Goal: Task Accomplishment & Management: Complete application form

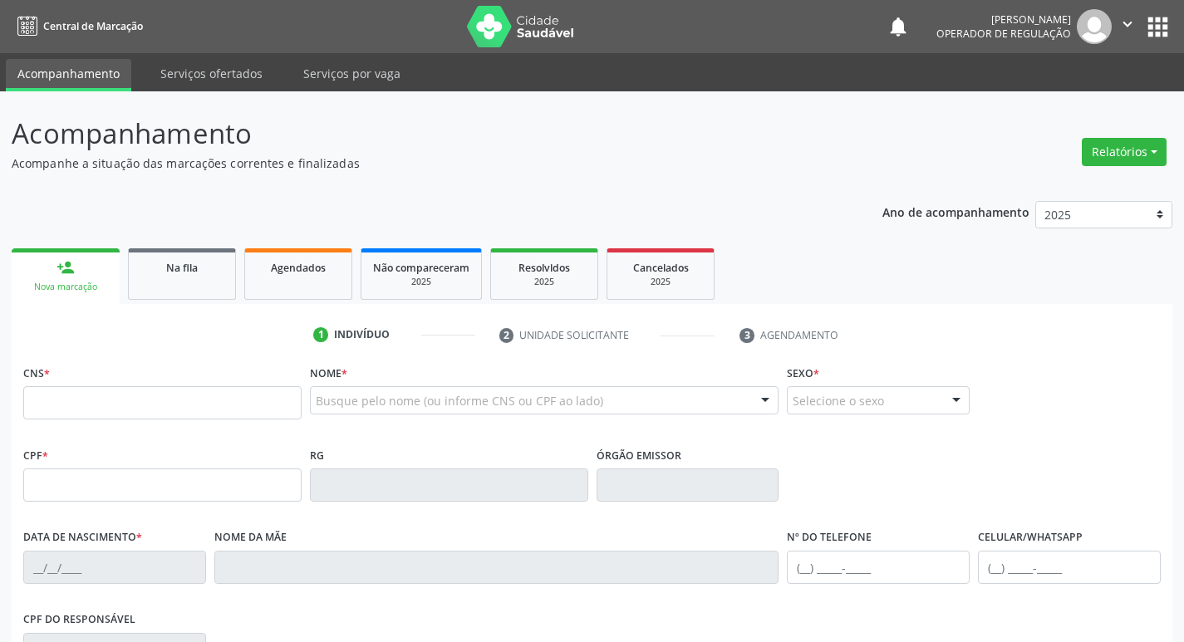
type input "0"
type input "700 9029 3489 7393"
type input "991.742.434-20"
type input "[DATE]"
type input "[PERSON_NAME]"
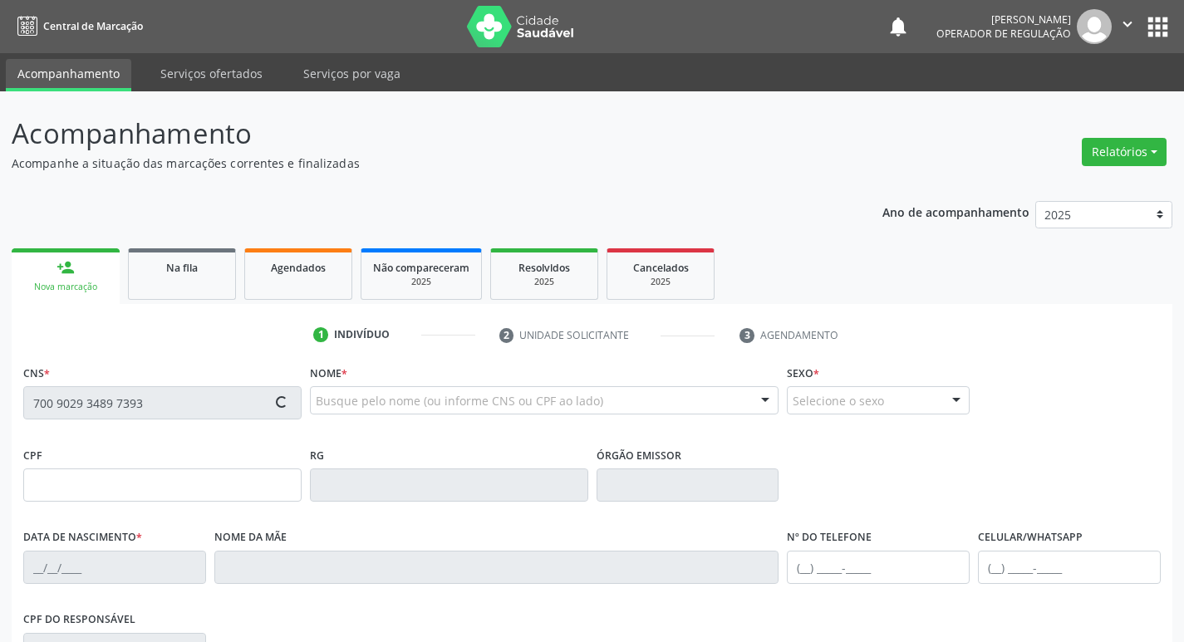
type input "[PHONE_NUMBER]"
type input "750"
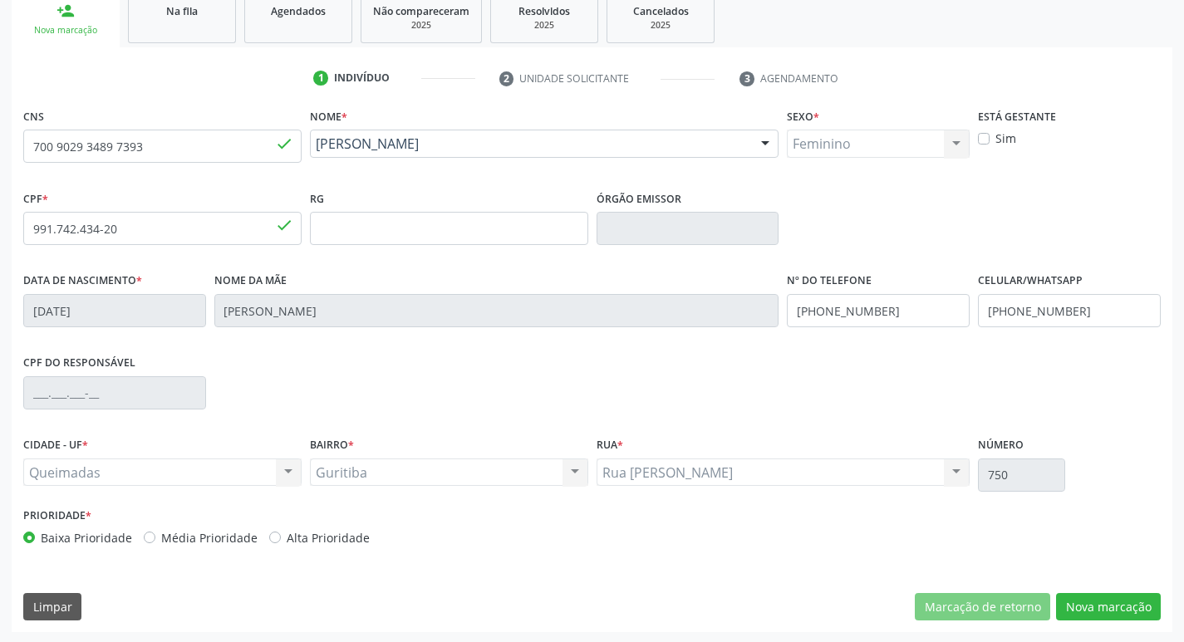
scroll to position [258, 0]
click at [1092, 632] on div "Acompanhamento Acompanhe a situação das marcações correntes e finalizadas Relat…" at bounding box center [592, 237] width 1184 height 809
click at [1083, 598] on button "Nova marcação" at bounding box center [1108, 606] width 105 height 28
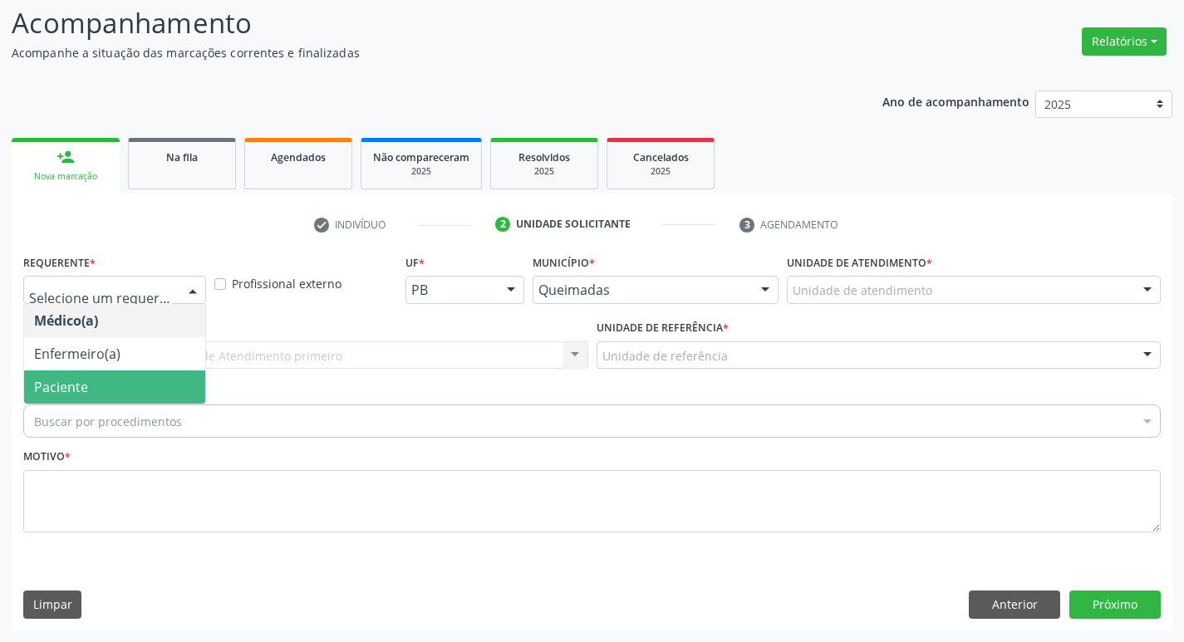
click at [41, 393] on span "Paciente" at bounding box center [61, 387] width 54 height 18
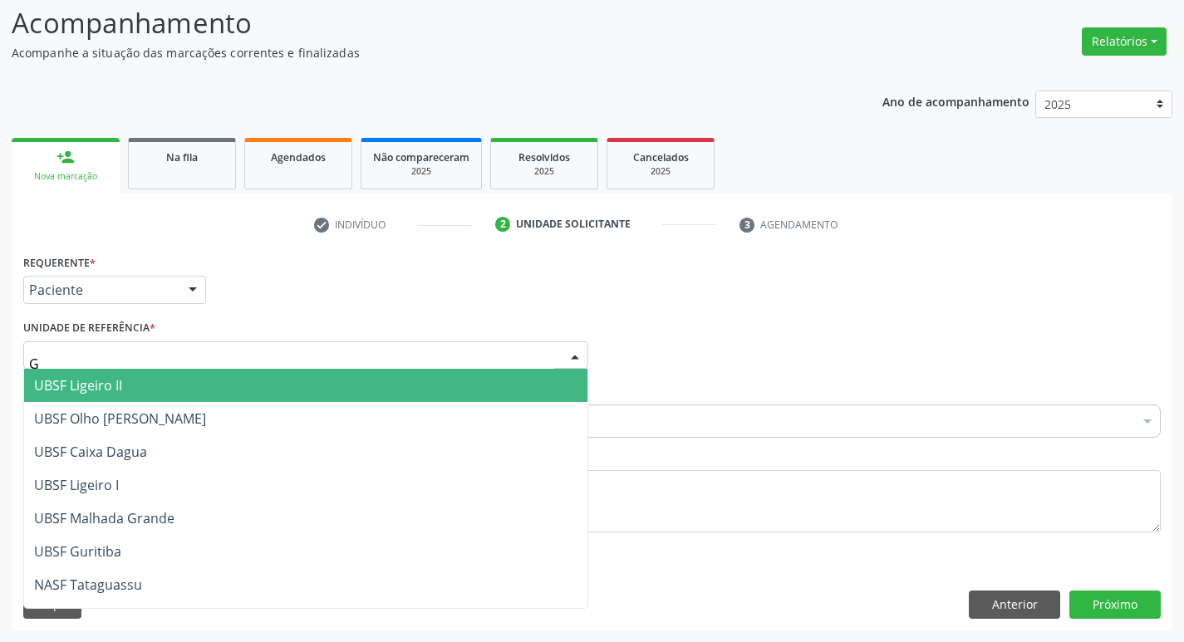
type input "GU"
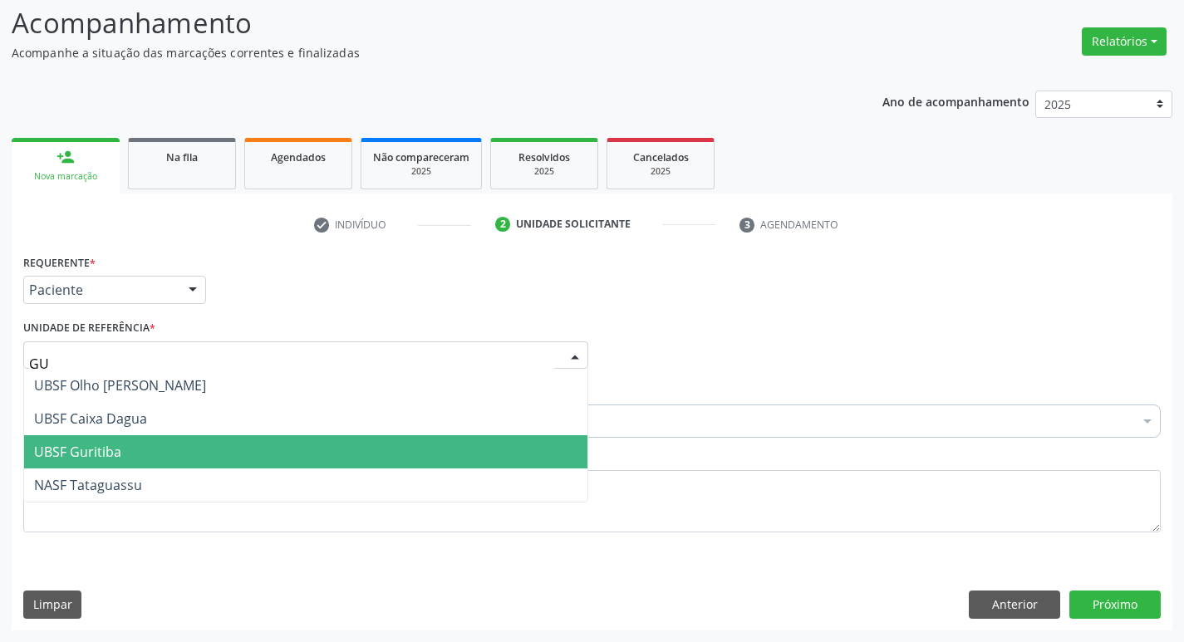
click at [52, 467] on span "UBSF Guritiba" at bounding box center [305, 451] width 563 height 33
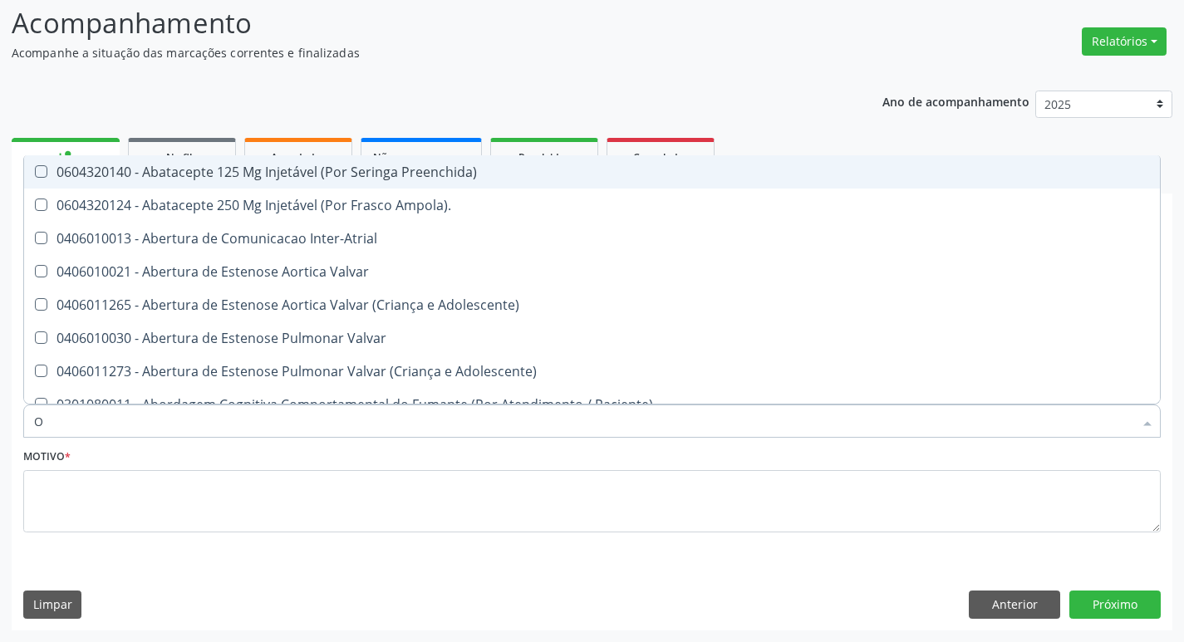
type input "ORTOPEDISTA"
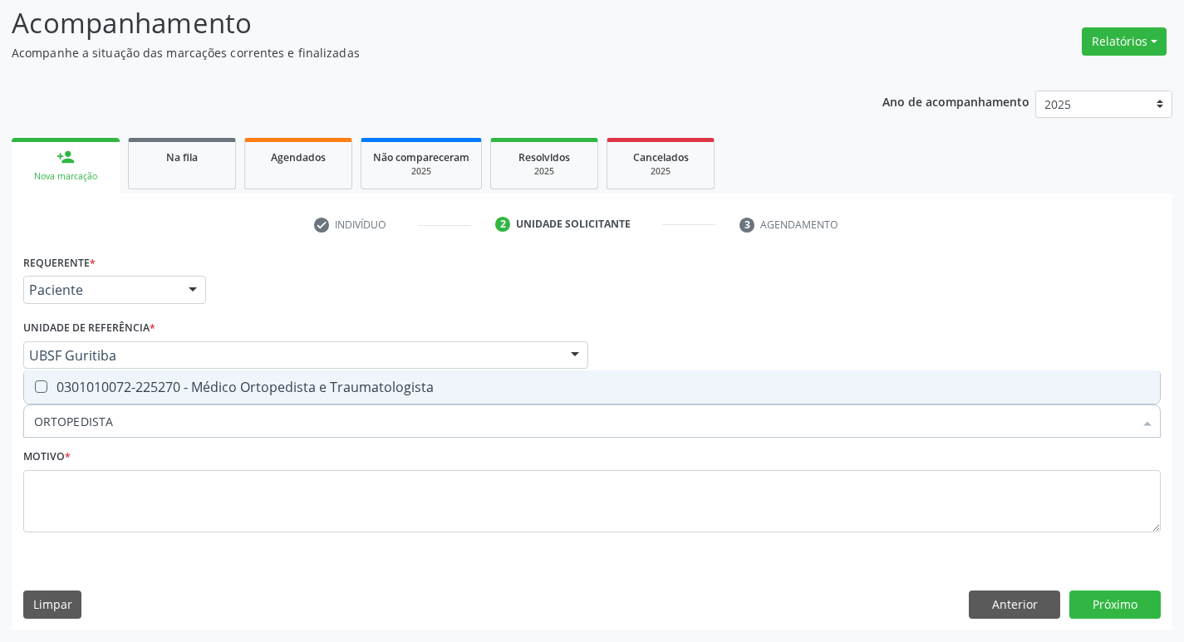
click at [168, 391] on div "0301010072-225270 - Médico Ortopedista e Traumatologista" at bounding box center [592, 387] width 1116 height 13
checkbox Traumatologista "true"
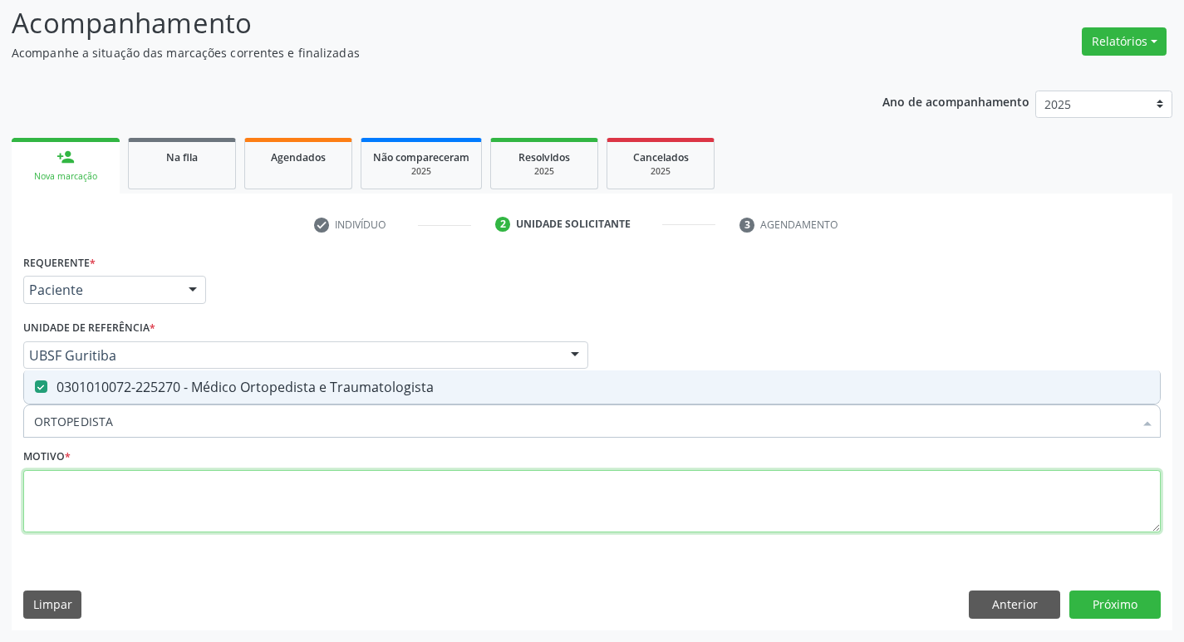
click at [147, 509] on textarea at bounding box center [592, 501] width 1138 height 63
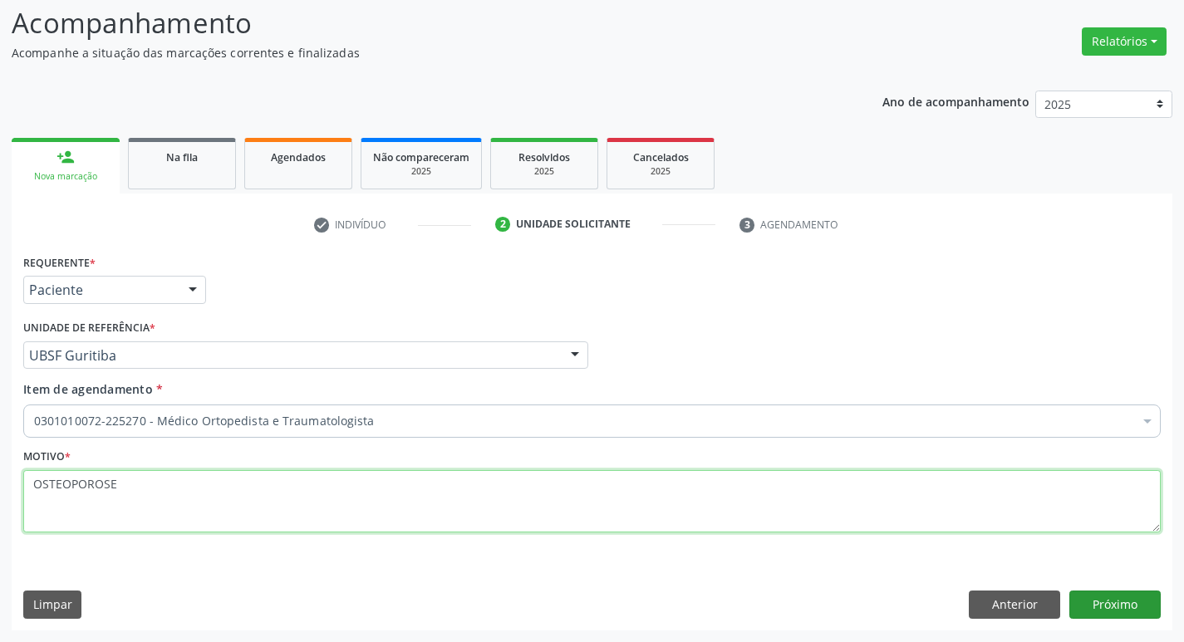
type textarea "OSTEOPOROSE"
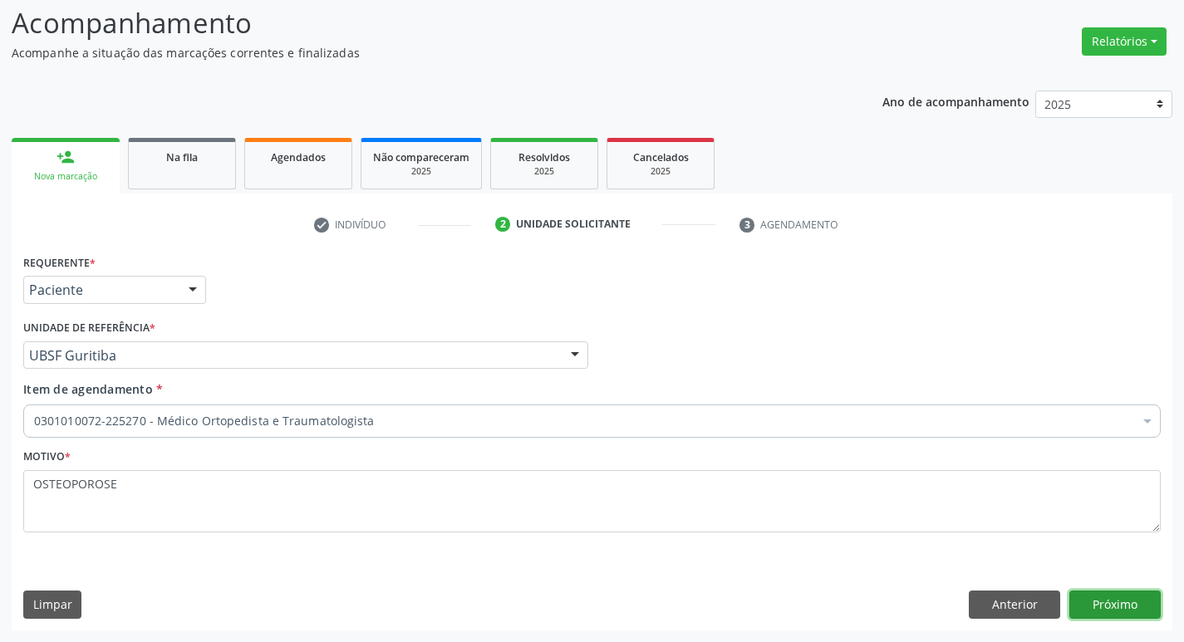
click at [1095, 617] on button "Próximo" at bounding box center [1115, 605] width 91 height 28
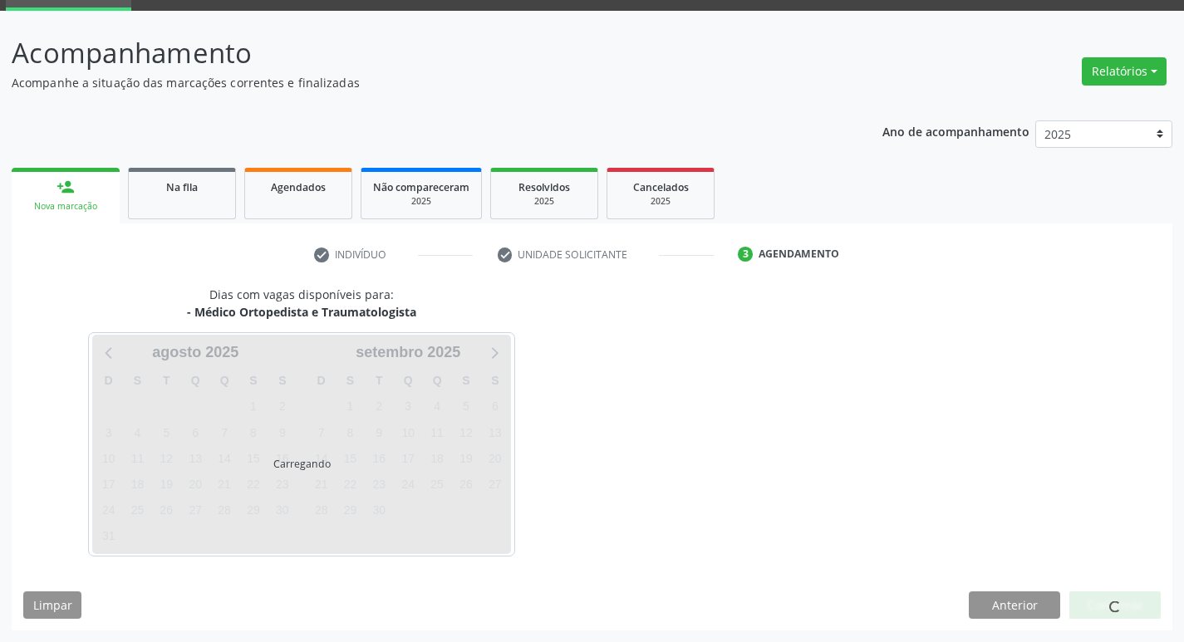
scroll to position [81, 0]
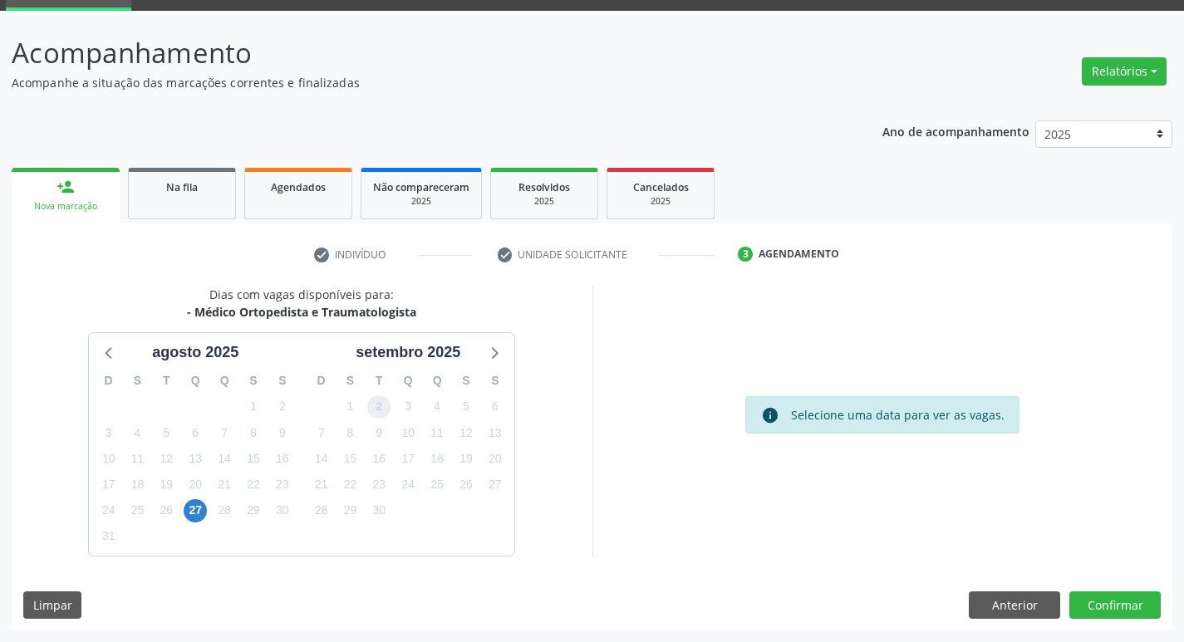
click at [378, 401] on span "2" at bounding box center [378, 407] width 23 height 23
click at [1127, 592] on button "Confirmar" at bounding box center [1115, 606] width 91 height 28
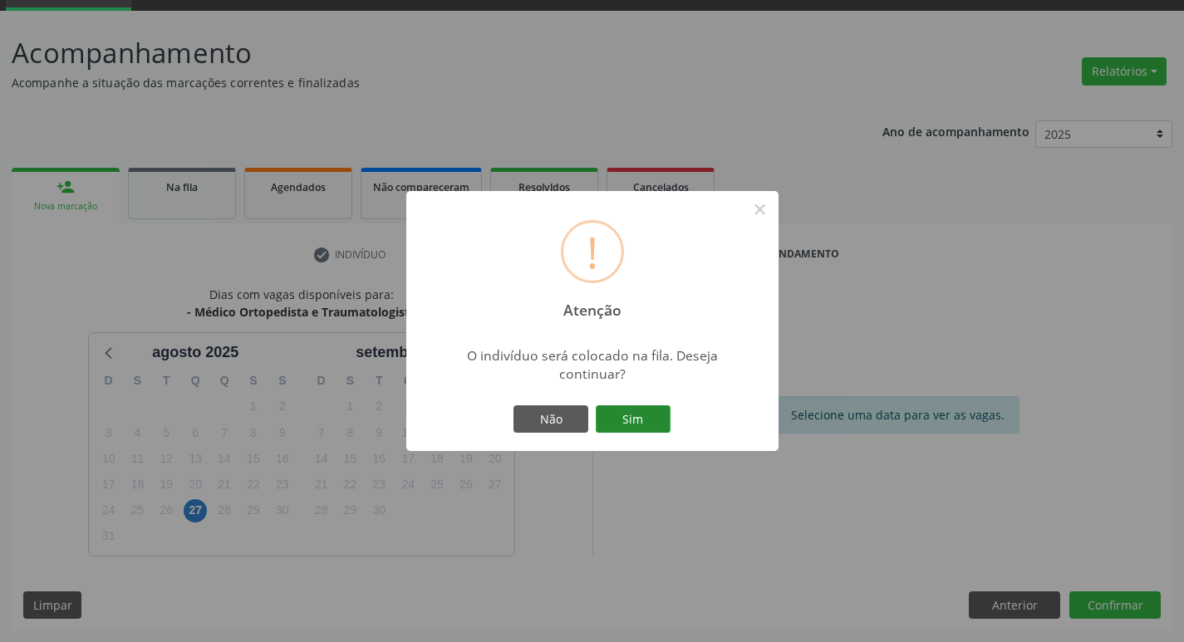
click at [662, 416] on button "Sim" at bounding box center [633, 420] width 75 height 28
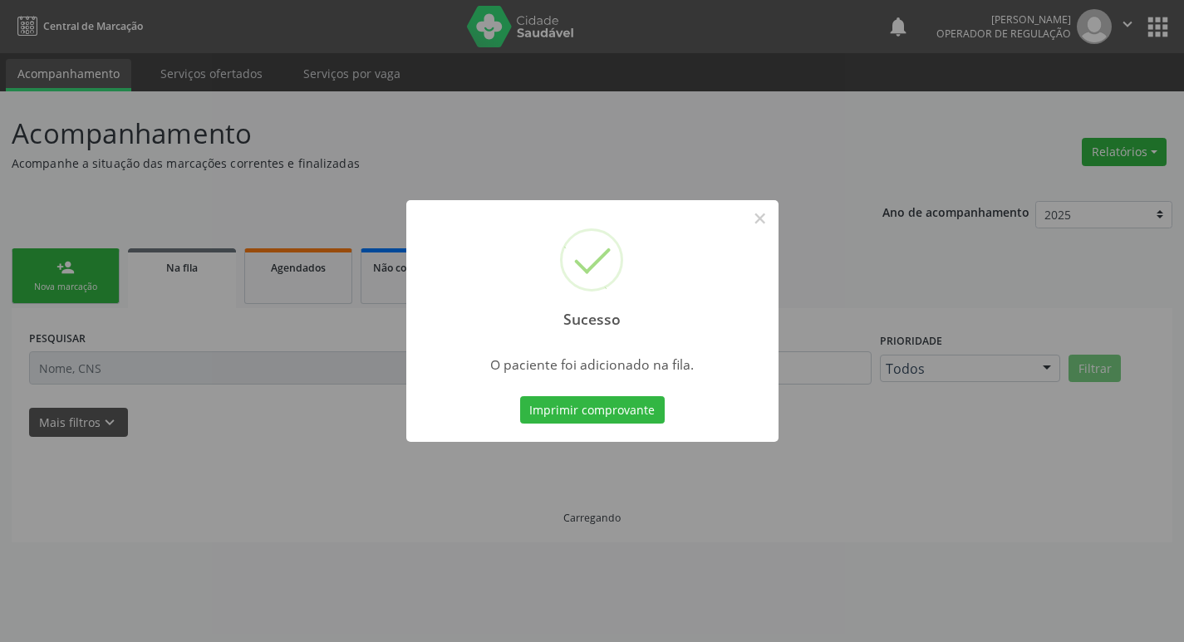
scroll to position [0, 0]
click at [0, 147] on div "Sucesso × O paciente foi adicionado na fila. Imprimir comprovante Cancel" at bounding box center [598, 321] width 1197 height 642
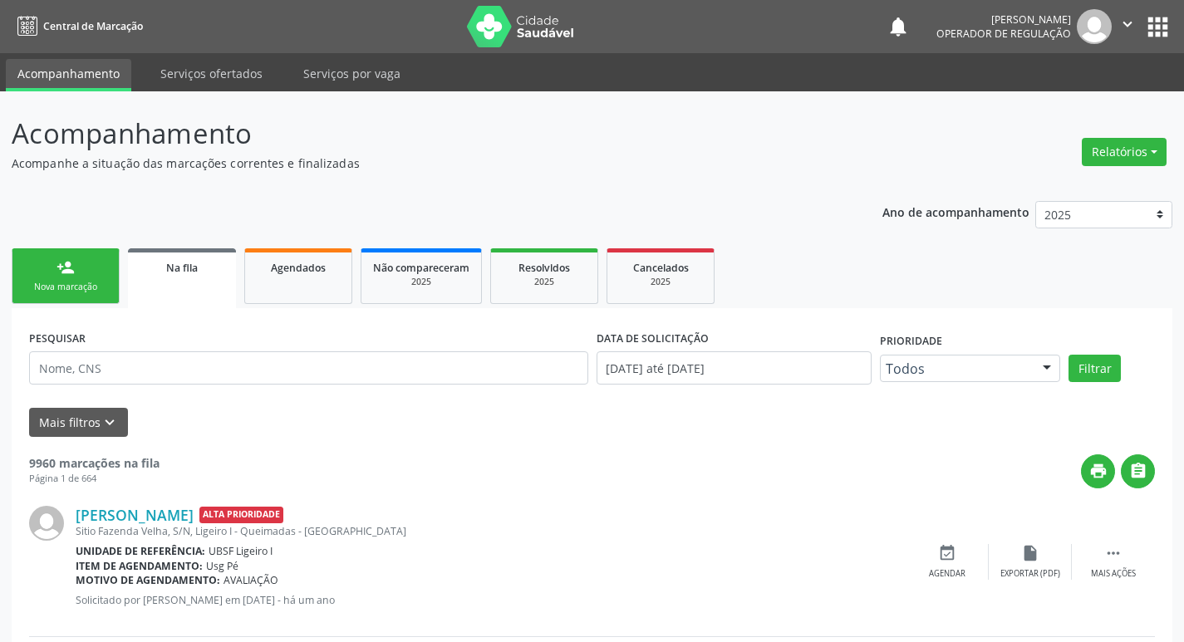
click at [71, 283] on div "Nova marcação" at bounding box center [65, 287] width 83 height 12
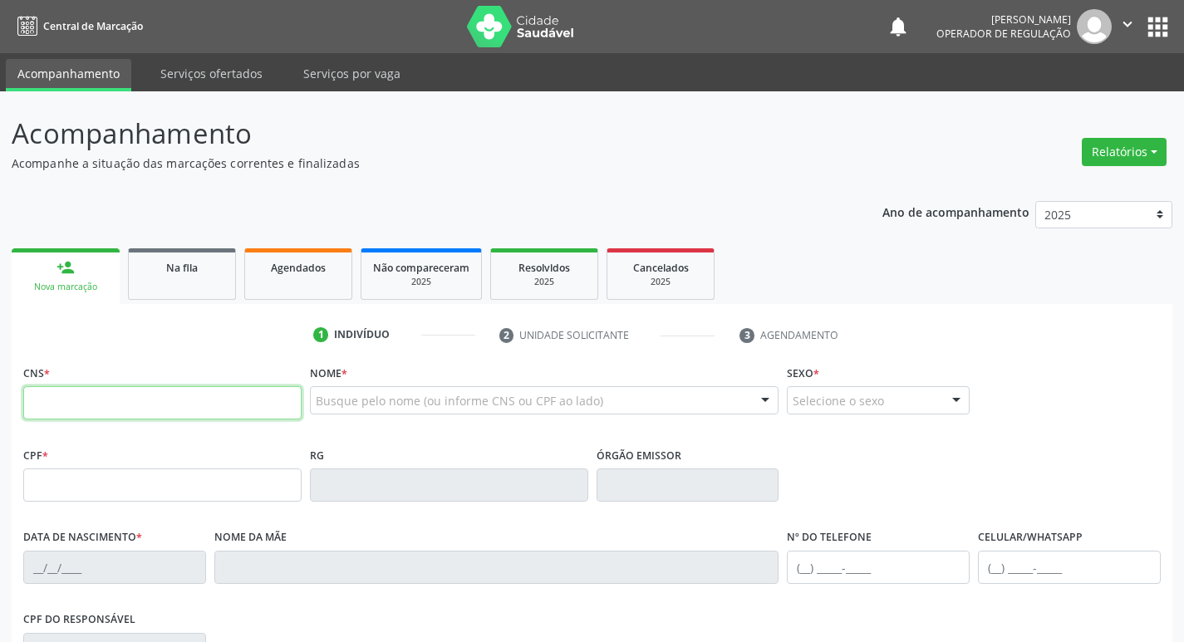
click at [89, 406] on input "text" at bounding box center [162, 402] width 278 height 33
click at [175, 414] on input "text" at bounding box center [162, 402] width 278 height 33
type input "709 2012 8429 1738"
type input "082.289.637-00"
type input "[DATE]"
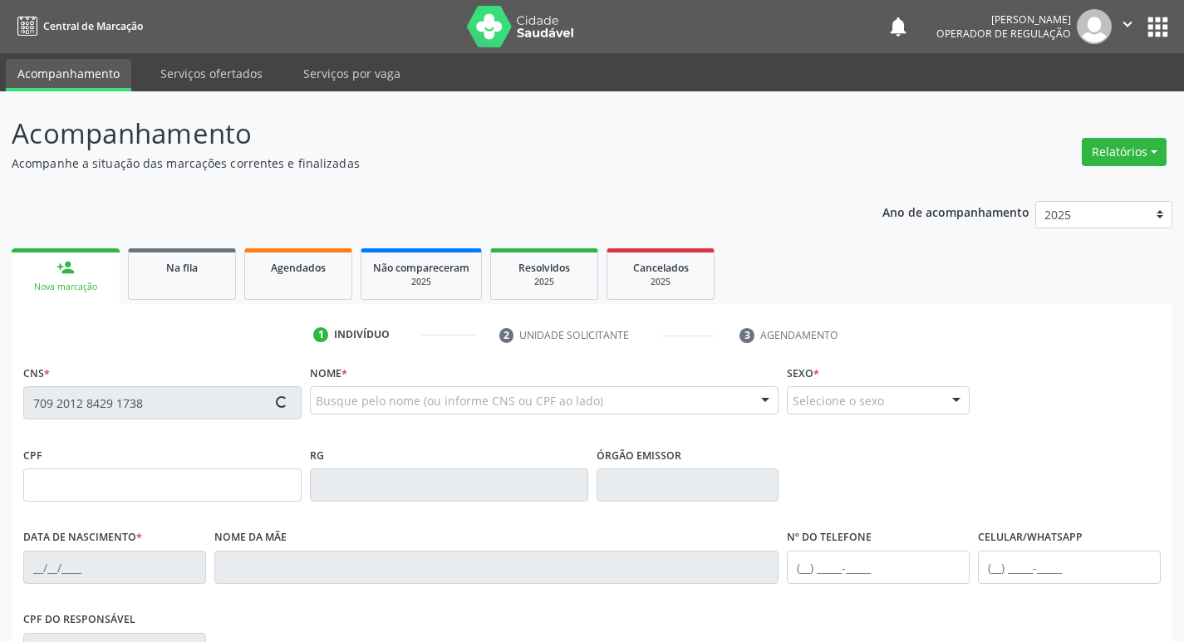
type input "[PERSON_NAME]"
type input "[PHONE_NUMBER]"
type input "099.654.204-32"
type input "24"
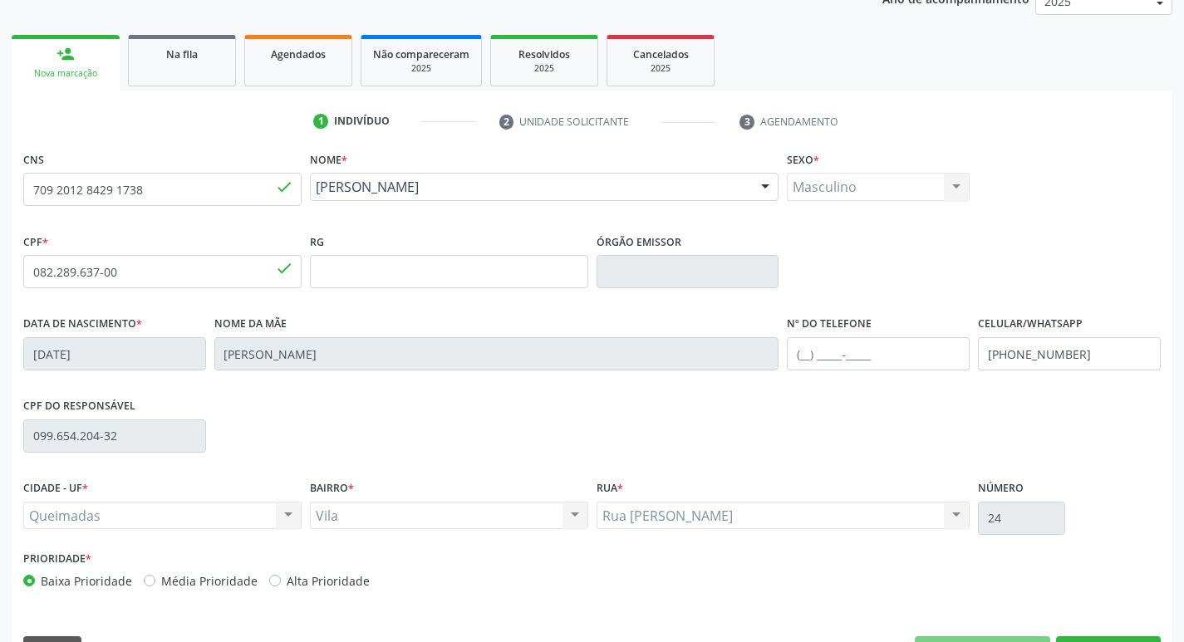
scroll to position [258, 0]
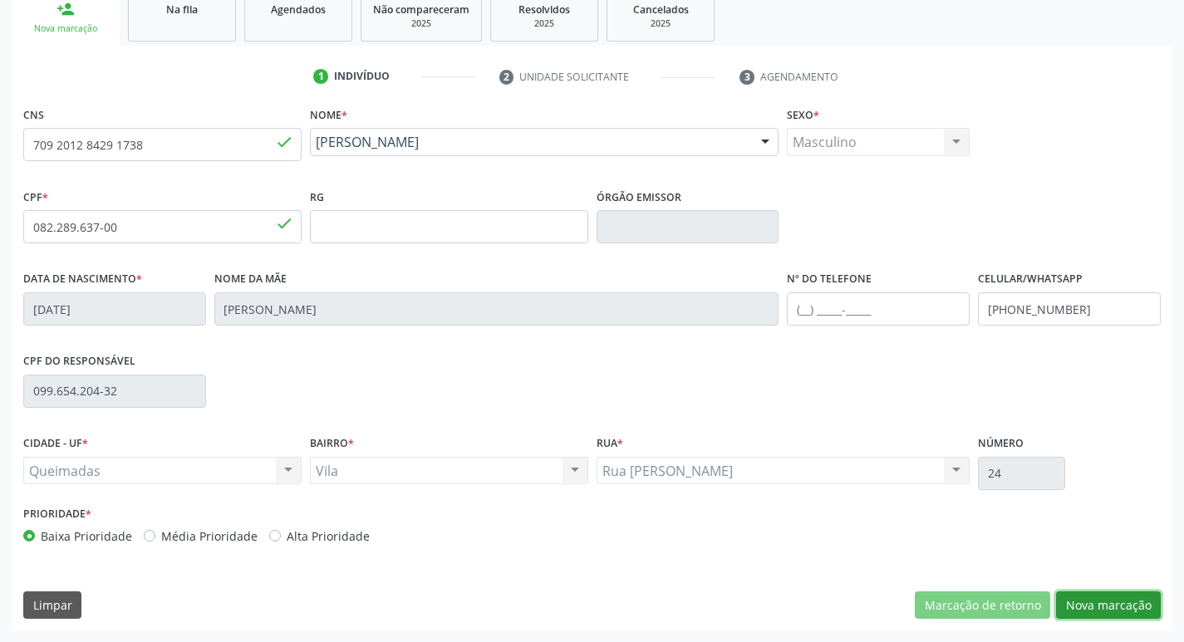
click at [1095, 600] on button "Nova marcação" at bounding box center [1108, 606] width 105 height 28
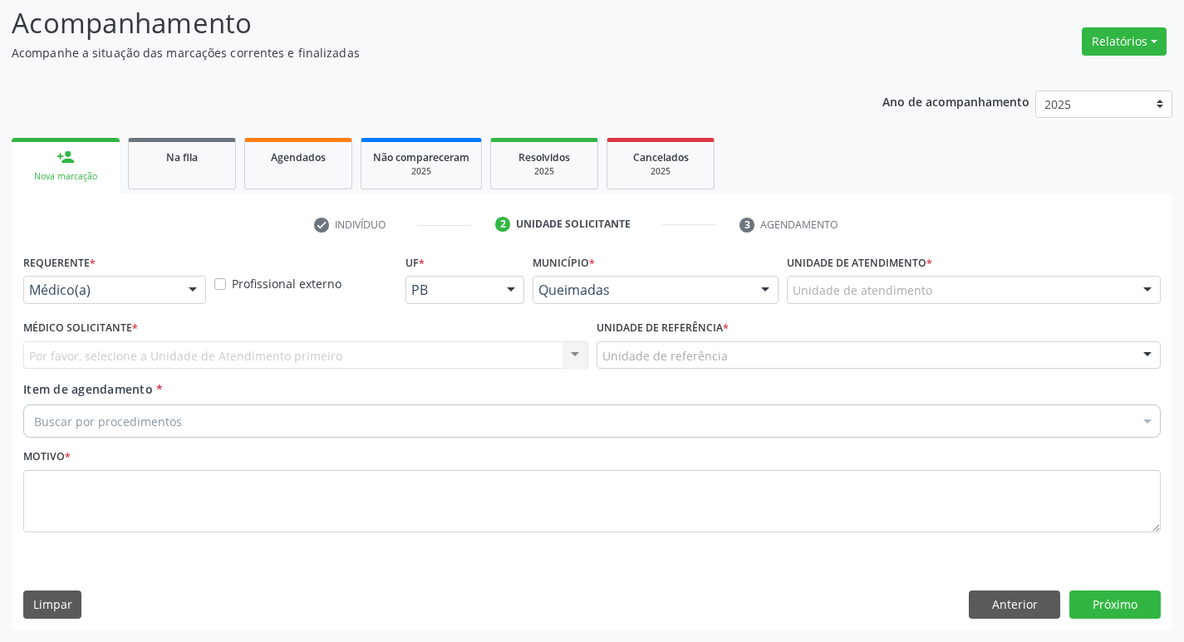
scroll to position [111, 0]
click at [148, 271] on div "Requerente * Médico(a) Médico(a) Enfermeiro(a) Paciente Nenhum resultado encont…" at bounding box center [114, 276] width 183 height 53
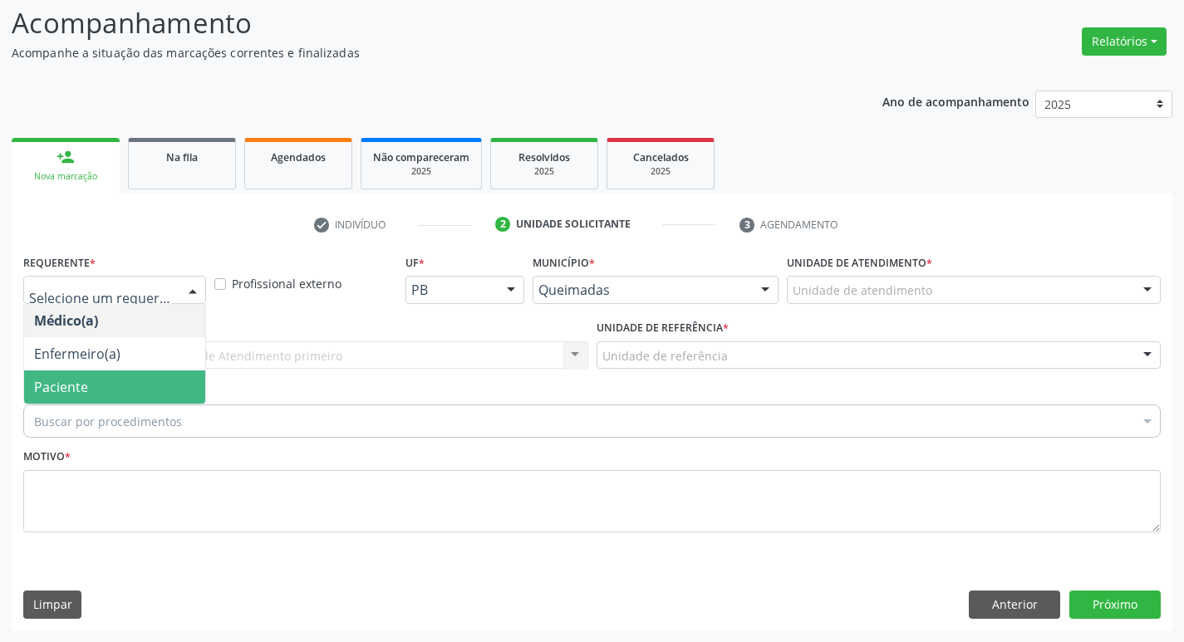
click at [49, 392] on span "Paciente" at bounding box center [61, 387] width 54 height 18
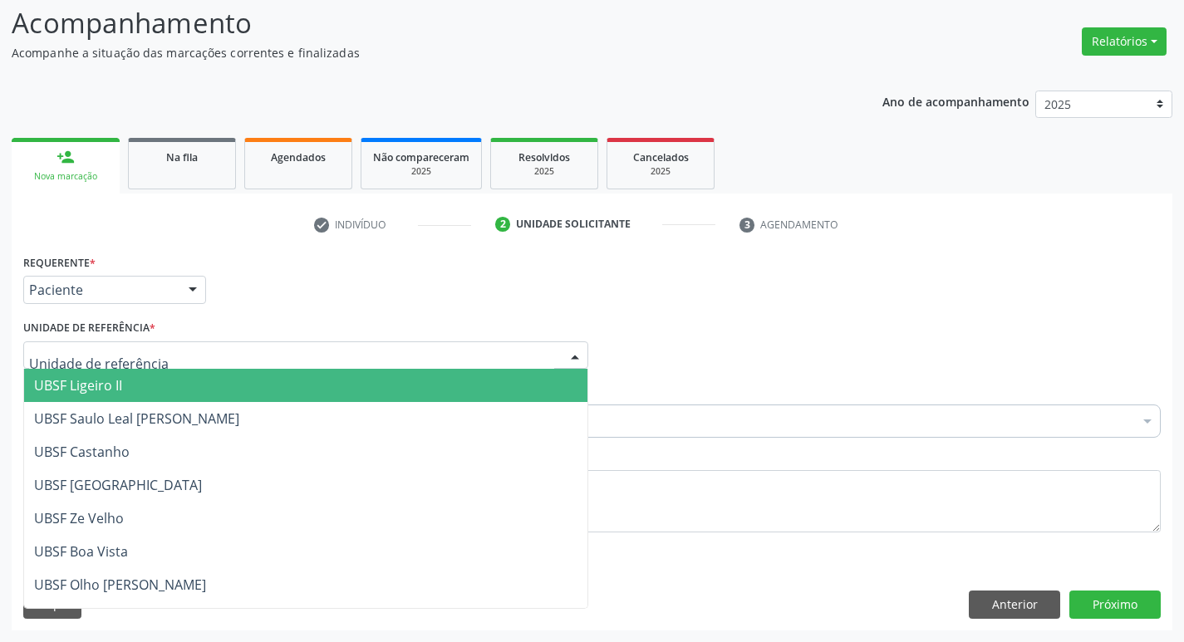
type input "V"
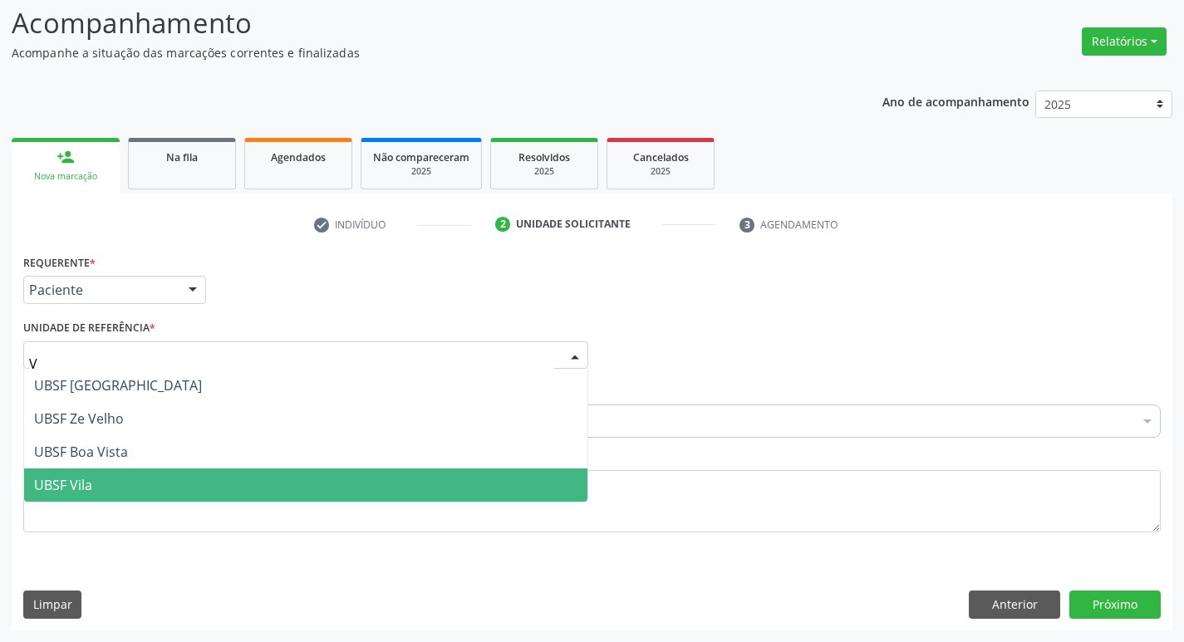
click at [37, 480] on span "UBSF Vila" at bounding box center [63, 485] width 58 height 18
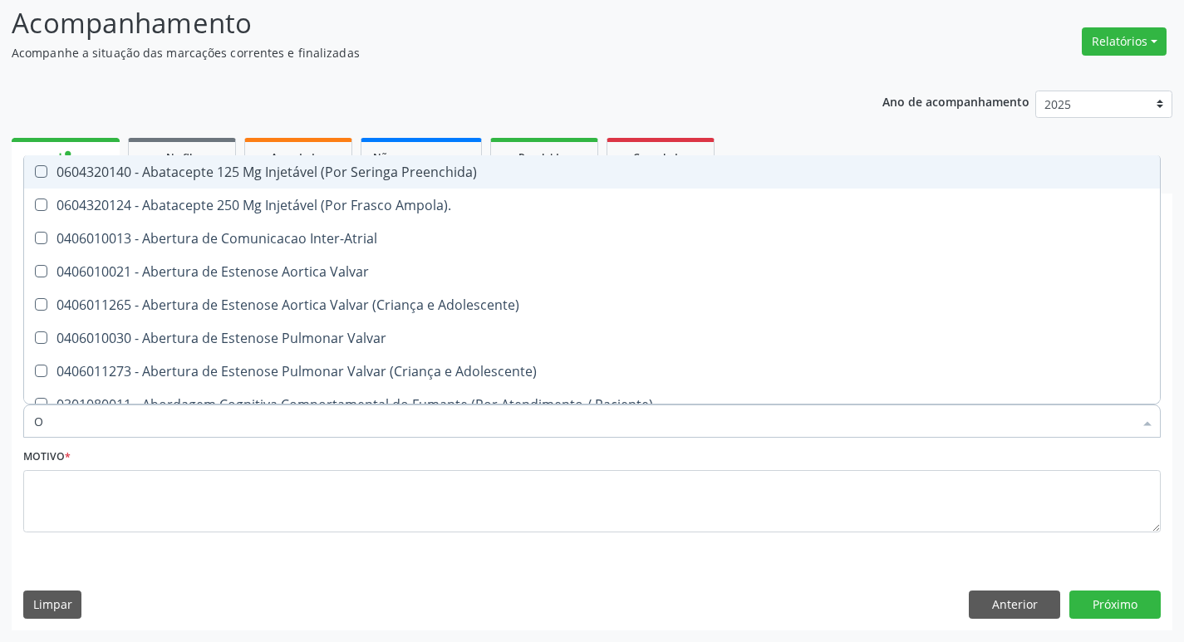
type input "ORTOPEDISTA"
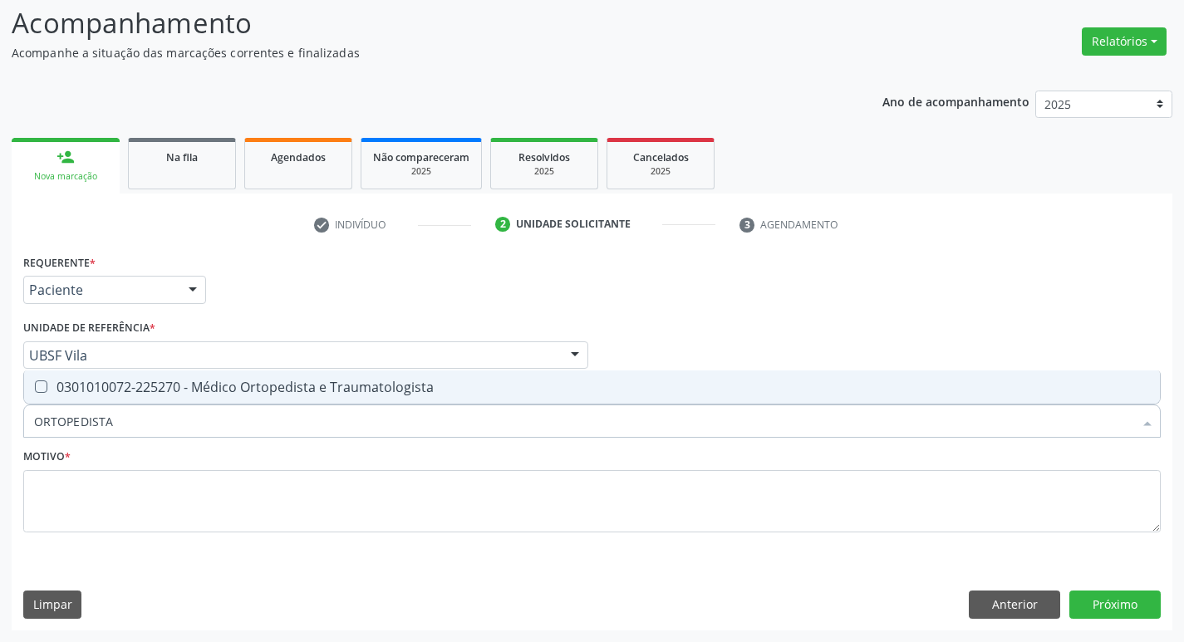
click at [194, 384] on div "0301010072-225270 - Médico Ortopedista e Traumatologista" at bounding box center [592, 387] width 1116 height 13
checkbox Traumatologista "true"
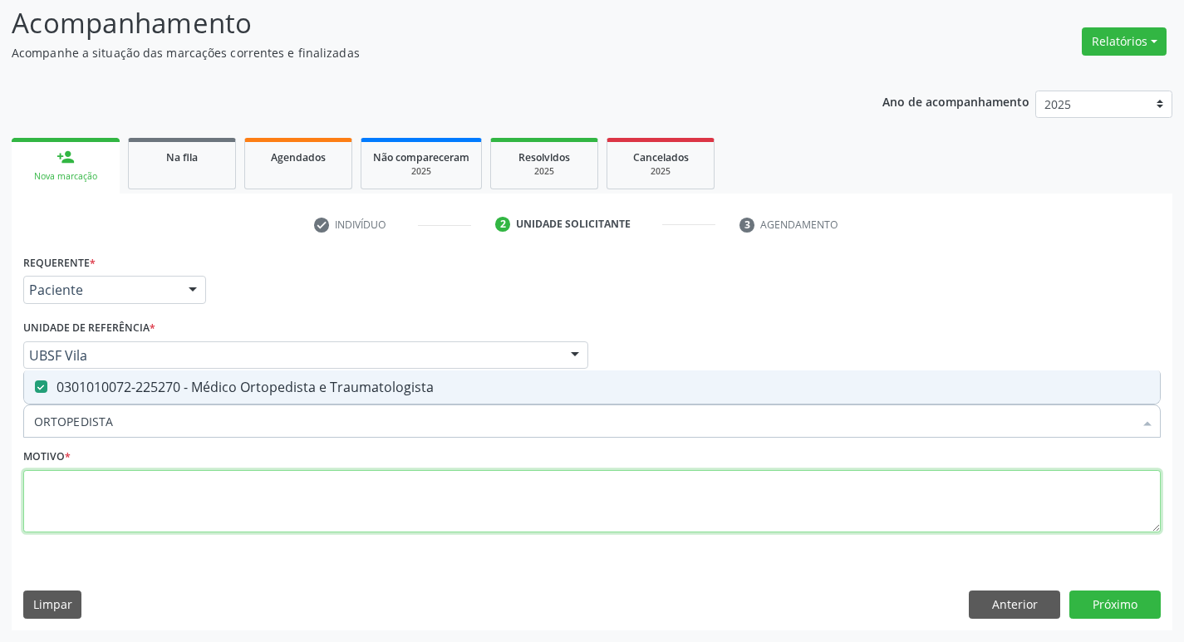
click at [65, 489] on textarea at bounding box center [592, 501] width 1138 height 63
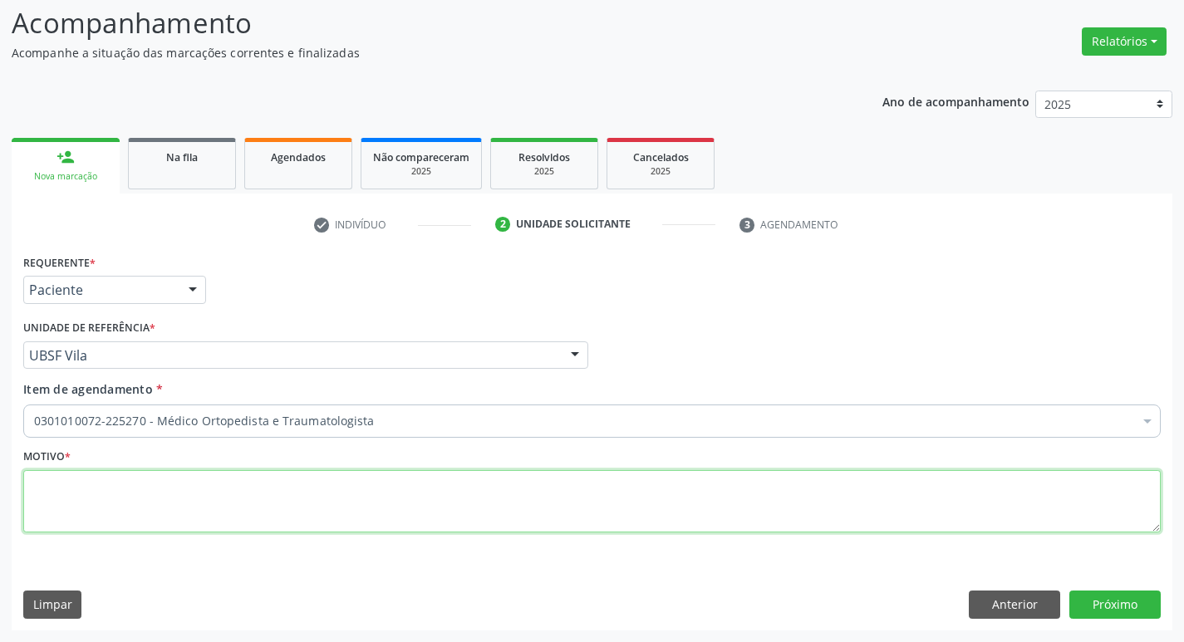
paste textarea "CIATALGIA"
type textarea "CIATALGIA"
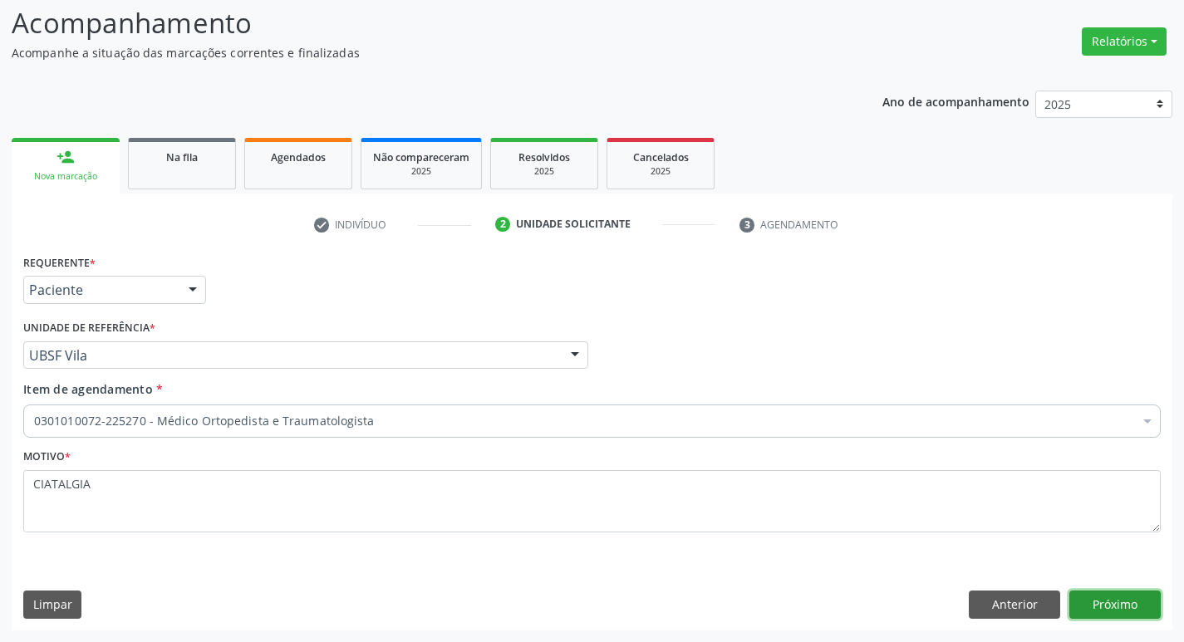
click at [1108, 605] on button "Próximo" at bounding box center [1115, 605] width 91 height 28
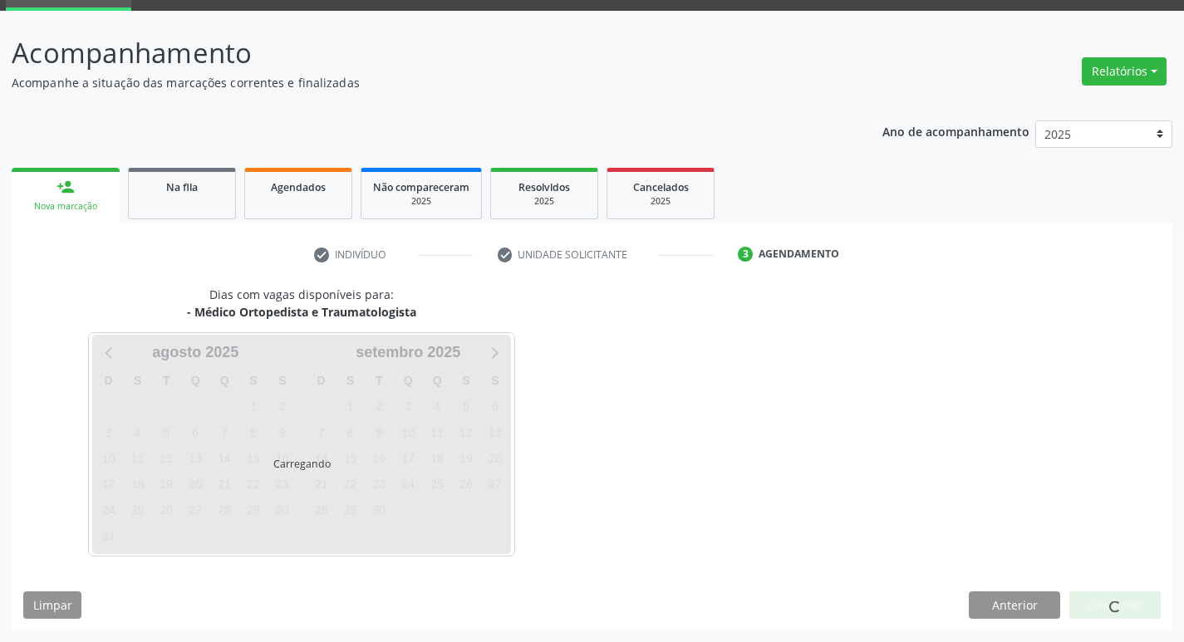
scroll to position [81, 0]
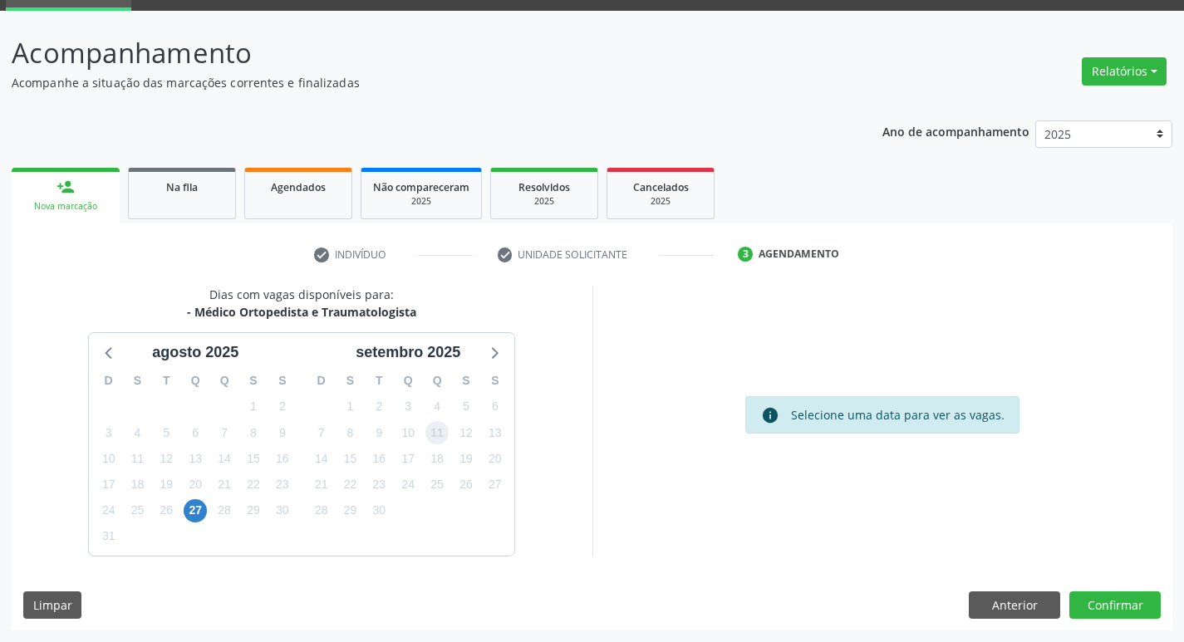
click at [441, 432] on span "11" at bounding box center [437, 432] width 23 height 23
click at [1090, 615] on button "Confirmar" at bounding box center [1115, 606] width 91 height 28
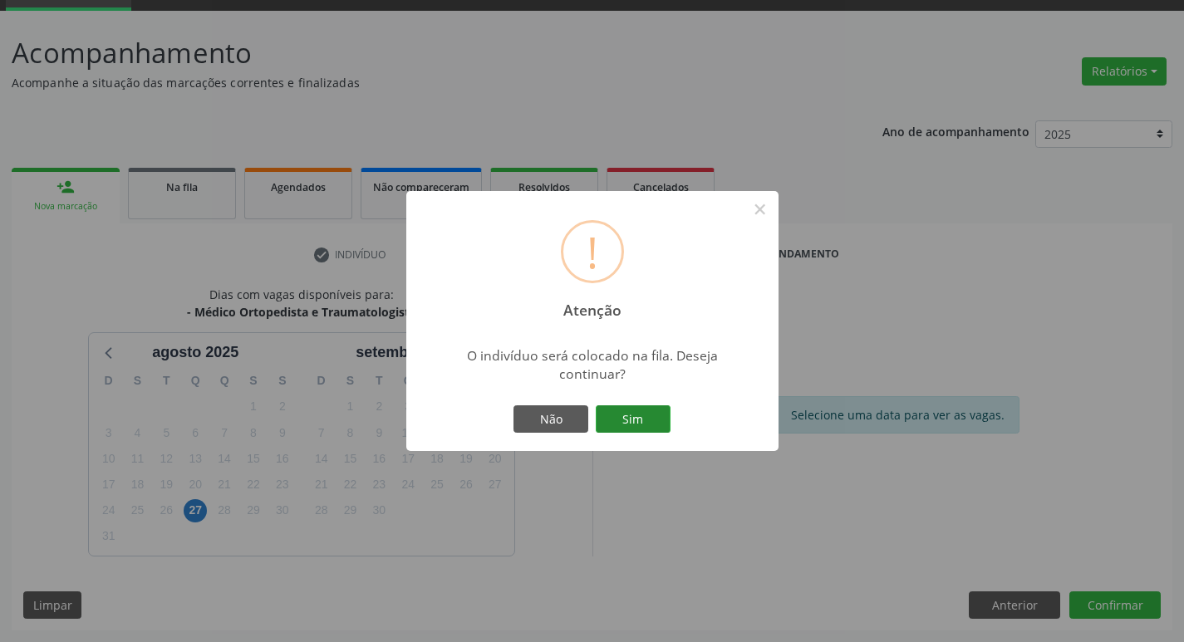
click at [596, 421] on button "Sim" at bounding box center [633, 420] width 75 height 28
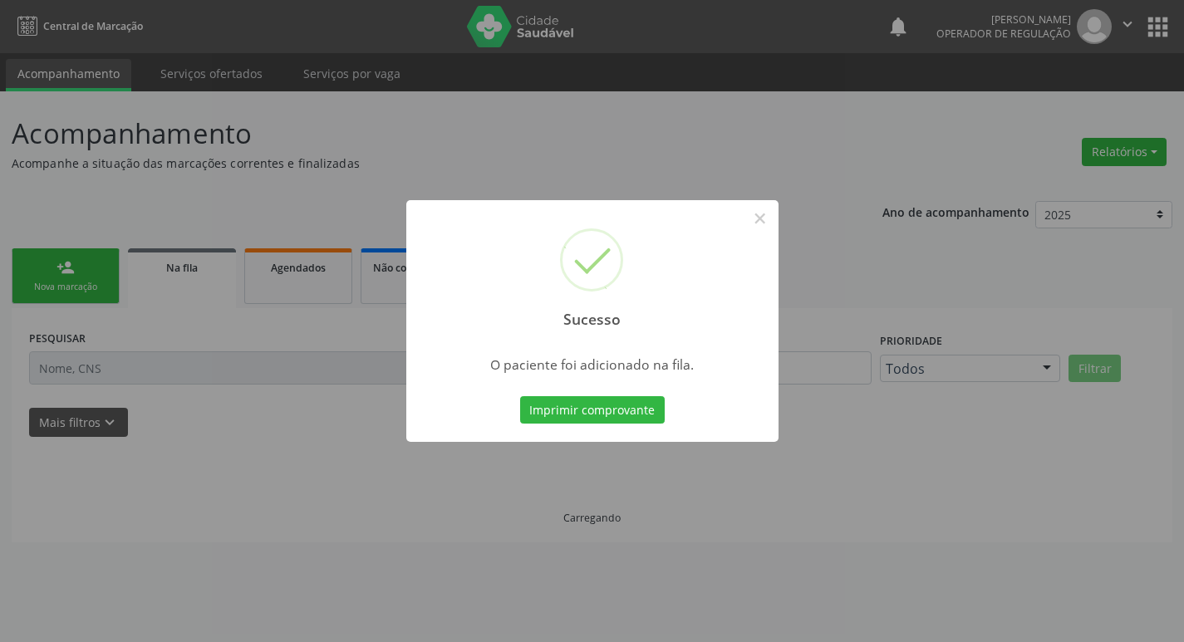
scroll to position [0, 0]
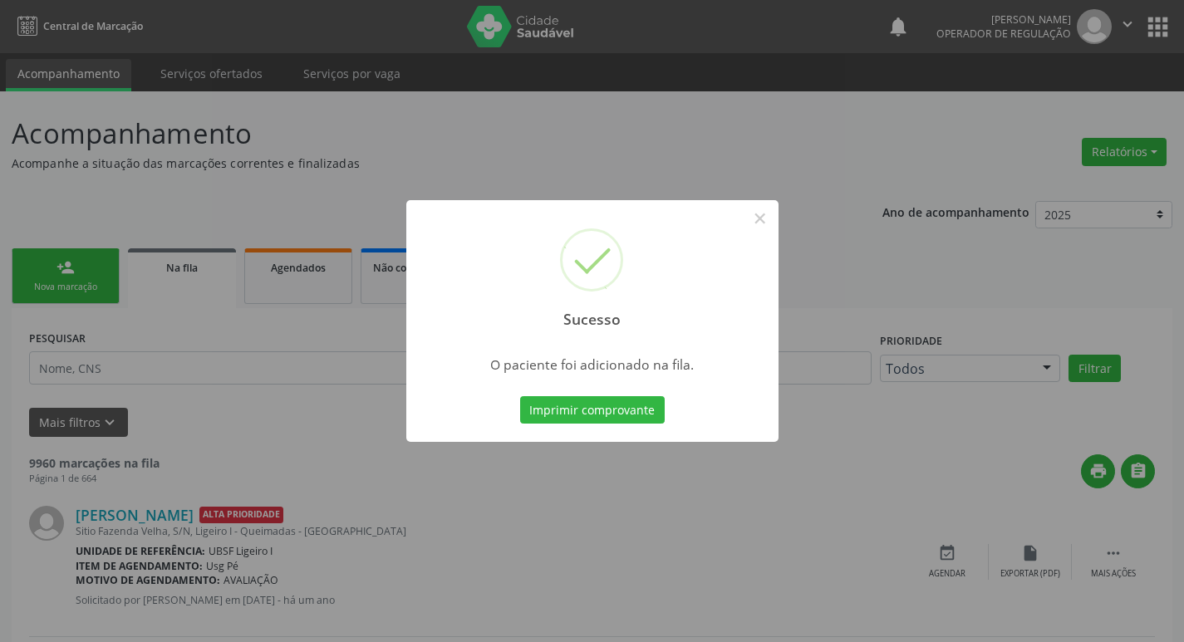
drag, startPoint x: 0, startPoint y: 254, endPoint x: 17, endPoint y: 248, distance: 18.7
click at [17, 248] on div "Sucesso × O paciente foi adicionado na fila. Imprimir comprovante Cancel" at bounding box center [592, 321] width 1184 height 642
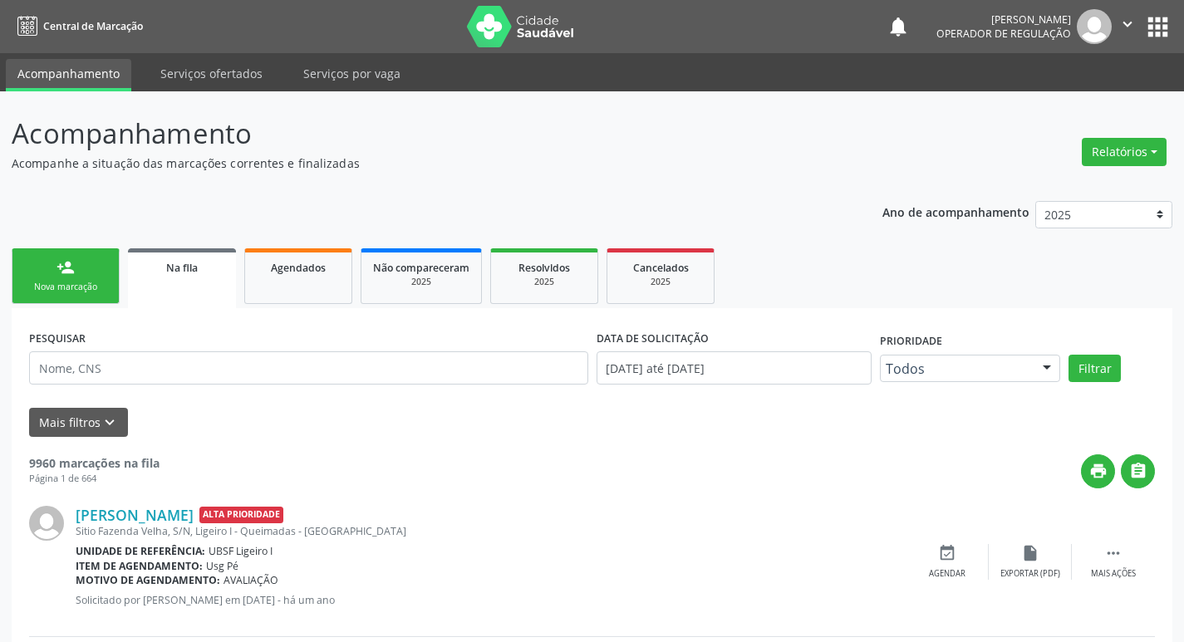
click at [1144, 22] on button "apps" at bounding box center [1158, 26] width 29 height 29
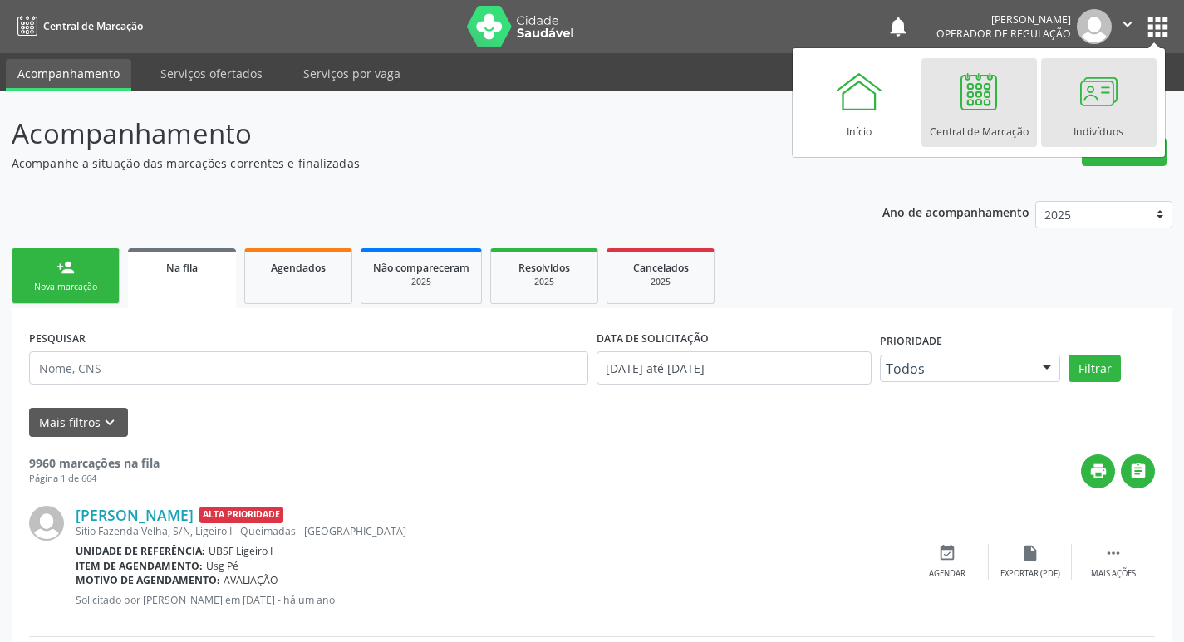
click at [1075, 108] on div at bounding box center [1099, 91] width 50 height 50
